Goal: Task Accomplishment & Management: Manage account settings

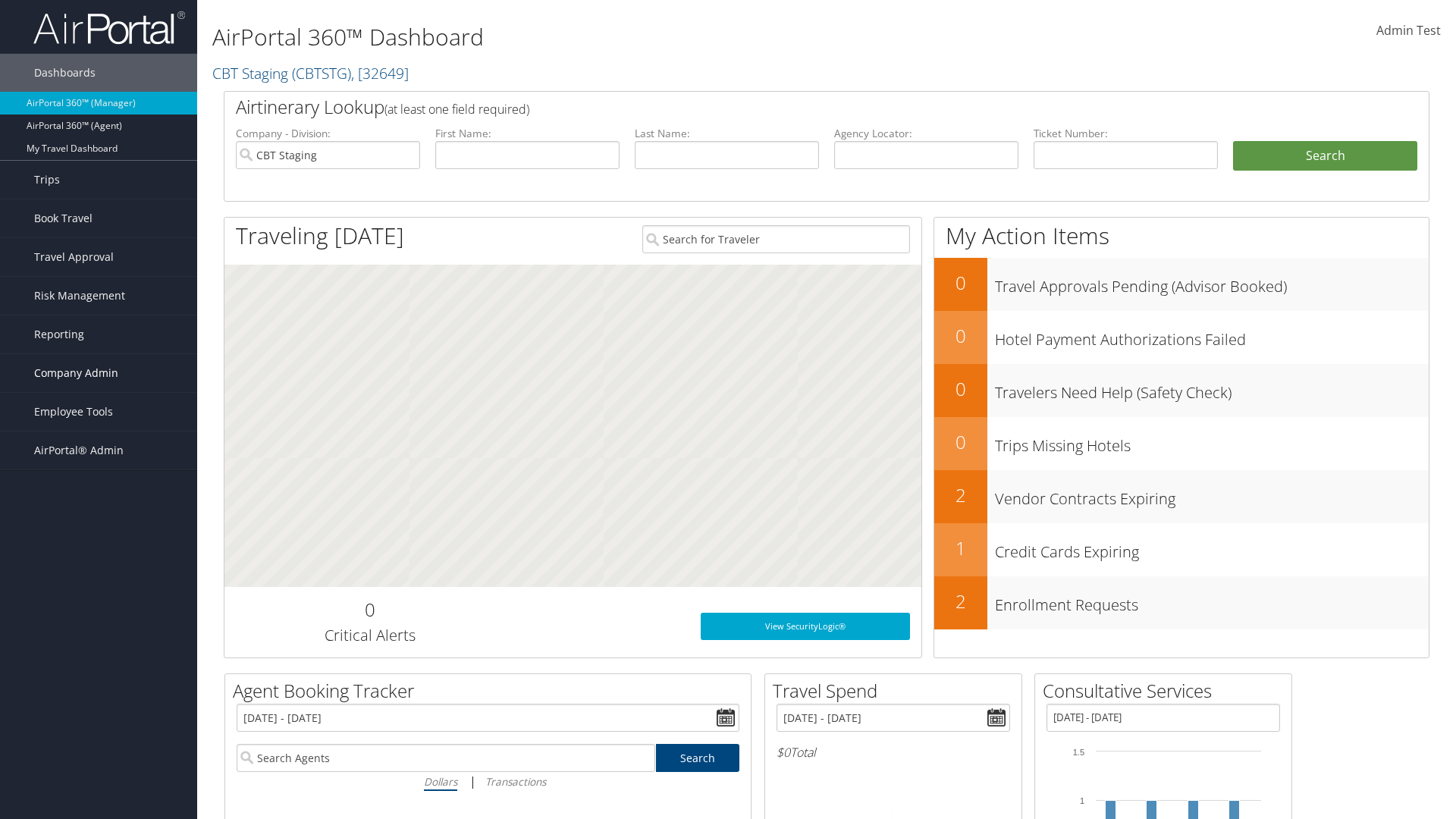
click at [99, 374] on span "Company Admin" at bounding box center [76, 373] width 84 height 38
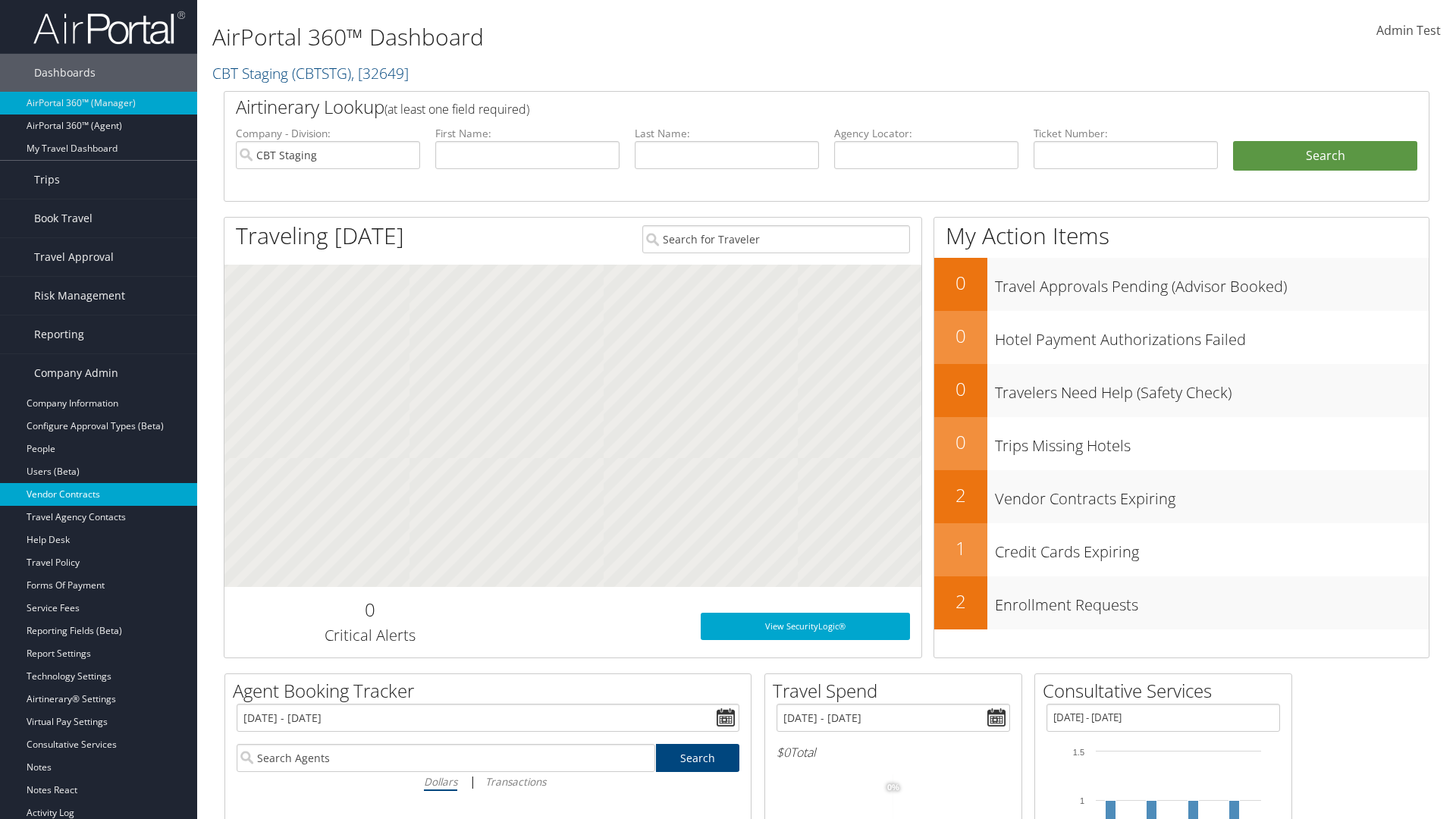
click at [99, 495] on link "Vendor Contracts" at bounding box center [98, 495] width 197 height 23
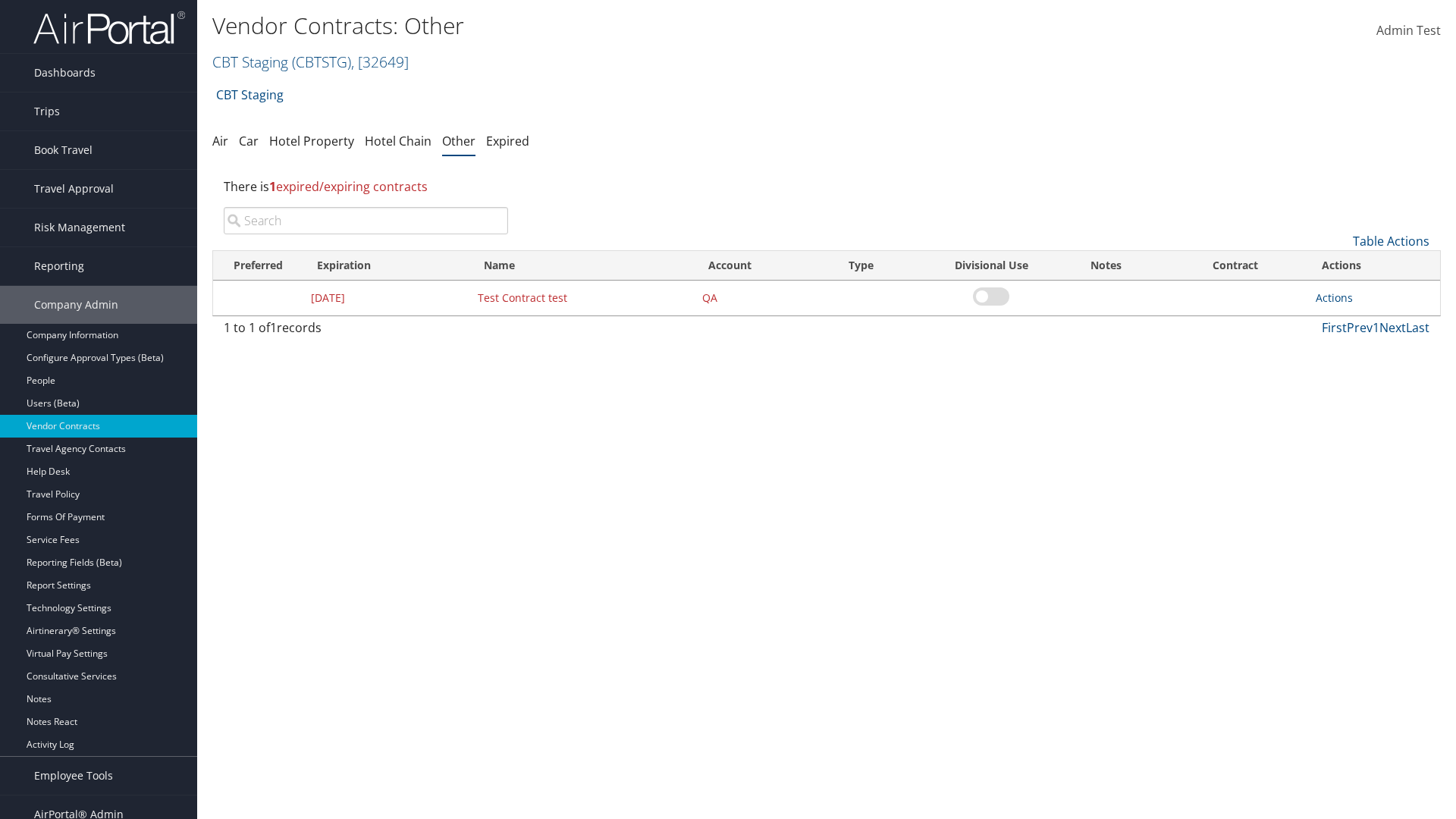
click at [365, 221] on input "search" at bounding box center [366, 220] width 284 height 27
type input "Test Contract test"
click at [1333, 298] on link "Actions" at bounding box center [1333, 298] width 37 height 15
click at [1357, 372] on link "Edit" at bounding box center [1357, 372] width 82 height 26
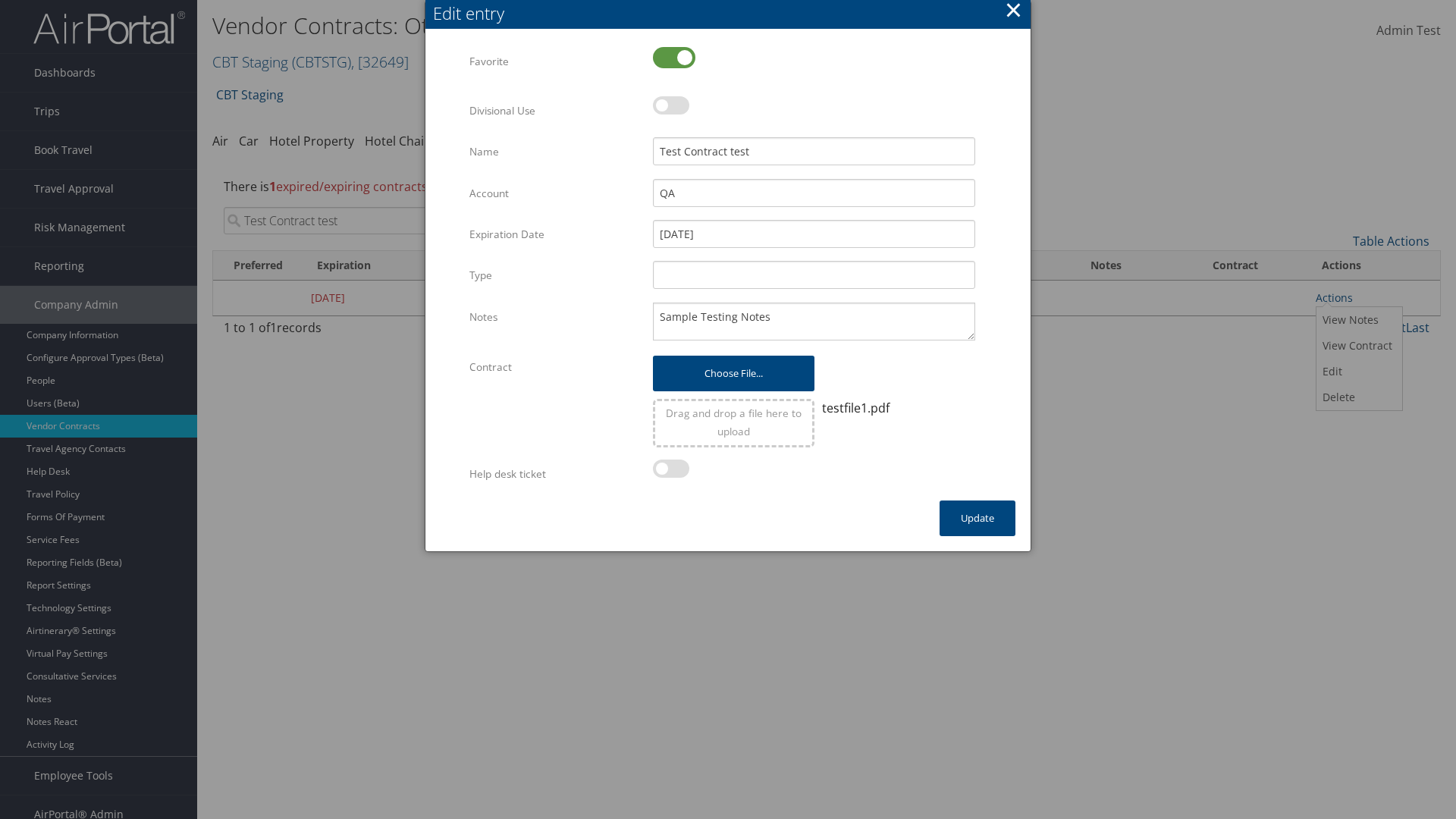
click at [674, 57] on label at bounding box center [674, 58] width 42 height 21
click at [670, 57] on input "checkbox" at bounding box center [665, 59] width 10 height 10
click at [674, 57] on label at bounding box center [674, 58] width 42 height 21
click at [670, 57] on input "checkbox" at bounding box center [665, 59] width 10 height 10
checkbox input "true"
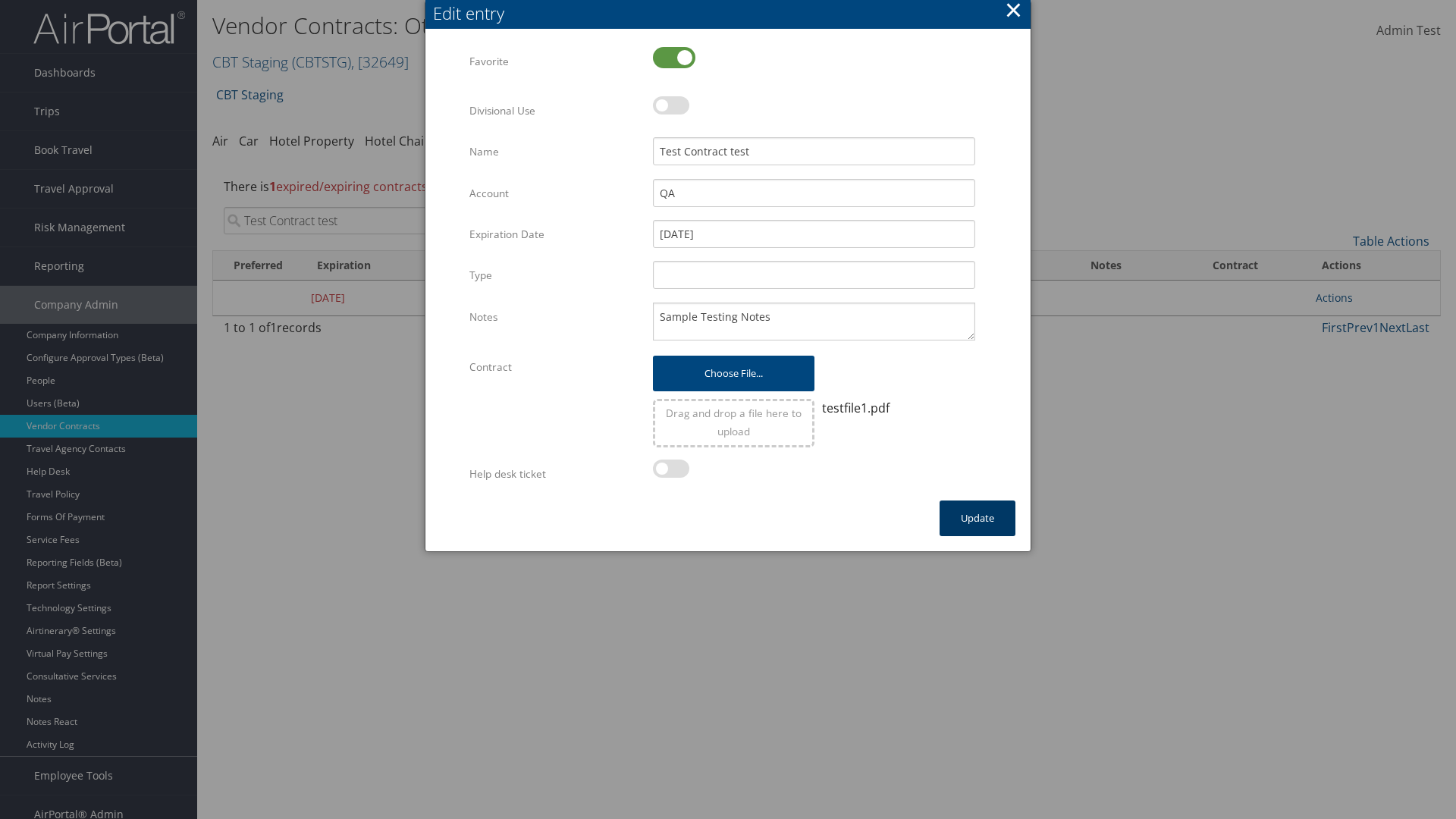
click at [977, 518] on button "Update" at bounding box center [977, 519] width 76 height 36
